Goal: Task Accomplishment & Management: Manage account settings

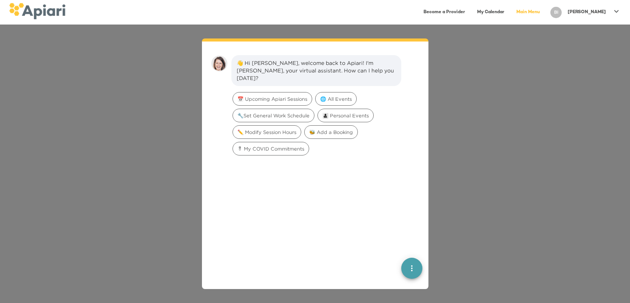
scroll to position [10, 0]
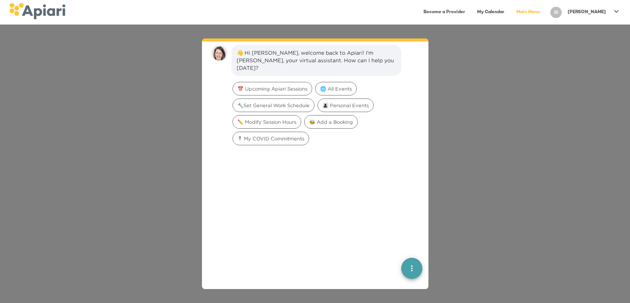
click at [616, 11] on icon at bounding box center [616, 11] width 9 height 9
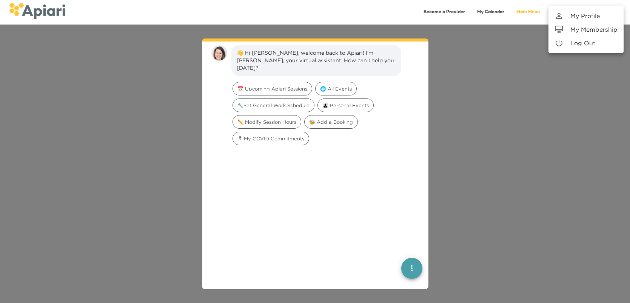
click at [595, 15] on p "My Profile" at bounding box center [584, 15] width 29 height 9
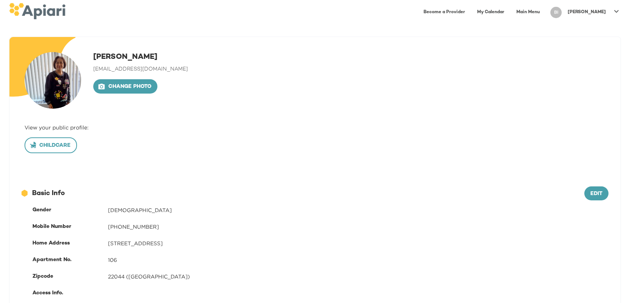
click at [65, 148] on span "Childcare" at bounding box center [51, 145] width 40 height 9
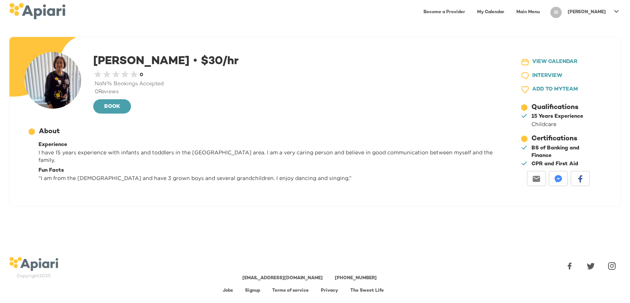
click at [615, 12] on icon at bounding box center [616, 11] width 9 height 9
click at [532, 47] on div at bounding box center [315, 151] width 630 height 303
click at [529, 33] on main "A4A3651C-AC5F-40B0-9B70-71775155E936 Created with sketchtool. [PERSON_NAME] • $…" at bounding box center [315, 136] width 630 height 223
click at [618, 12] on icon at bounding box center [616, 11] width 9 height 9
click at [586, 46] on p "Log Out" at bounding box center [582, 43] width 25 height 9
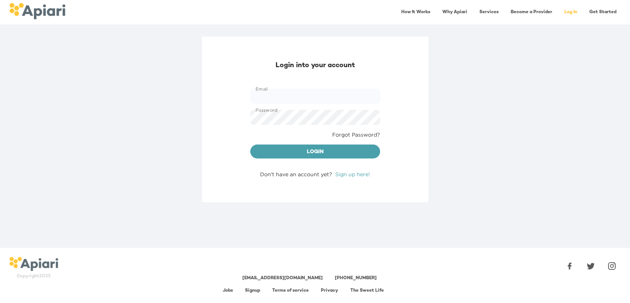
type input "**********"
